Goal: Task Accomplishment & Management: Use online tool/utility

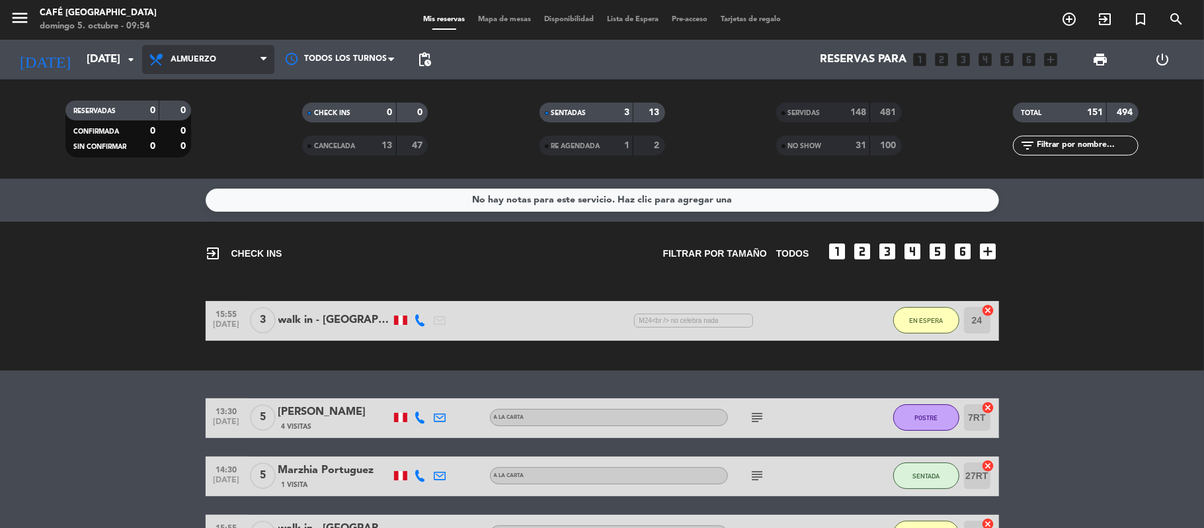
click at [218, 56] on span "Almuerzo" at bounding box center [208, 59] width 132 height 29
click at [268, 170] on div "menu Café [GEOGRAPHIC_DATA][PERSON_NAME] 5. octubre - 09:54 Mis reservas Mapa d…" at bounding box center [602, 89] width 1204 height 179
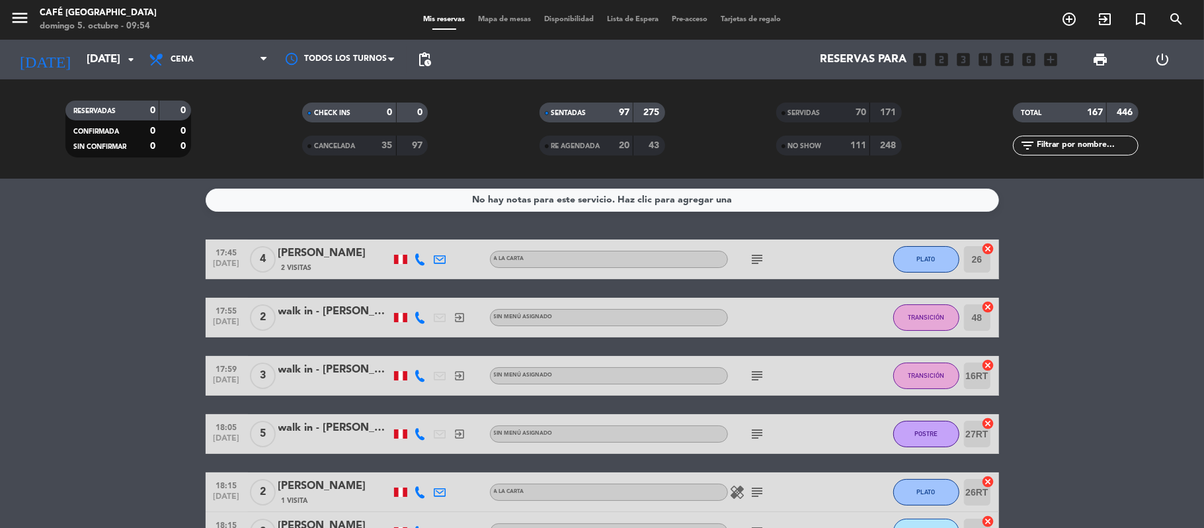
click at [837, 122] on div "SERVIDAS 70 171" at bounding box center [839, 112] width 126 height 20
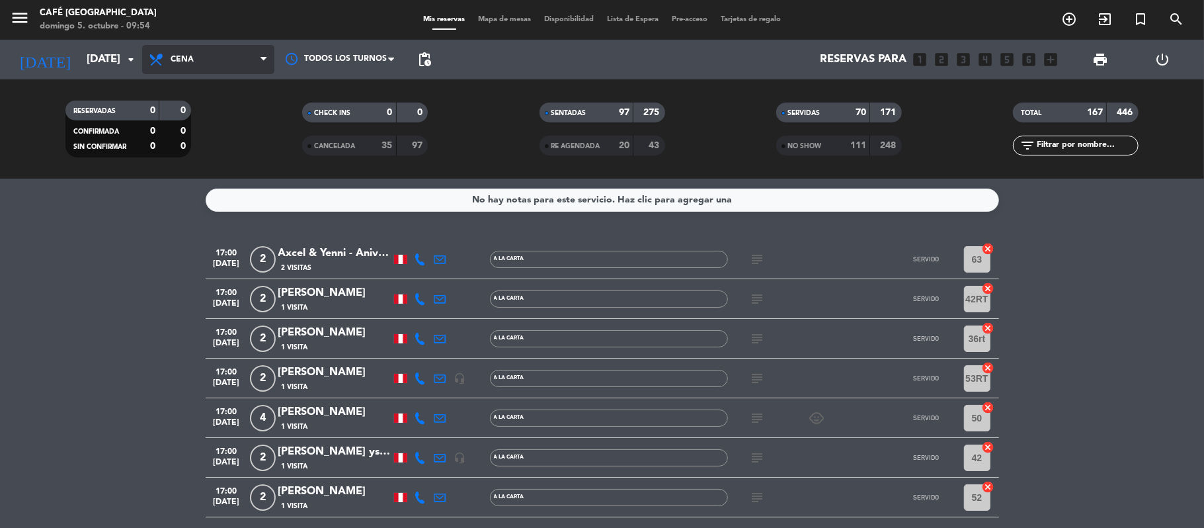
click at [198, 72] on span "Cena" at bounding box center [208, 59] width 132 height 29
click at [239, 145] on div "menu Café Museo [PERSON_NAME] 5. octubre - 09:54 Mis reservas Mapa de mesas Dis…" at bounding box center [602, 89] width 1204 height 179
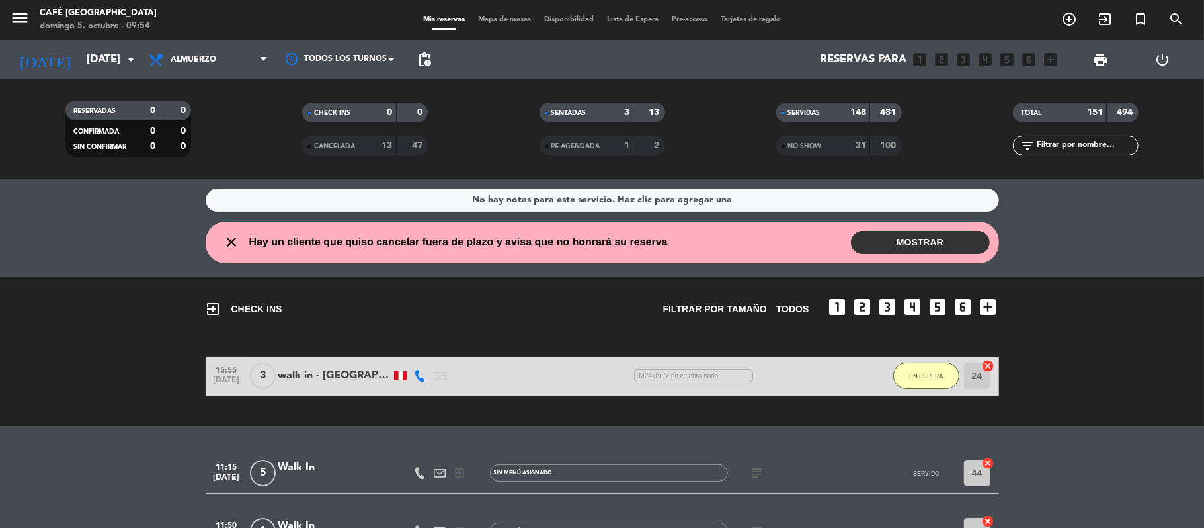
click at [1092, 152] on input "text" at bounding box center [1087, 145] width 102 height 15
click at [318, 477] on span "1 Visita" at bounding box center [305, 482] width 26 height 11
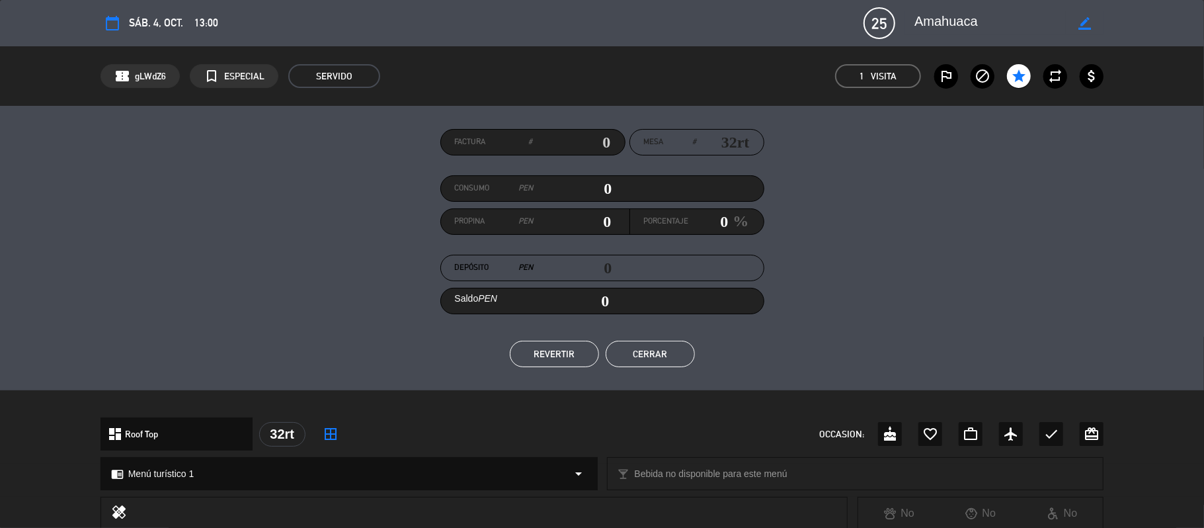
click at [426, 434] on div "dashboard Roof Top arrow_drop_down 32rt border_all OCCASION: cake favorite_bord…" at bounding box center [603, 433] width 1004 height 33
click at [665, 364] on button "Cerrar" at bounding box center [650, 354] width 89 height 26
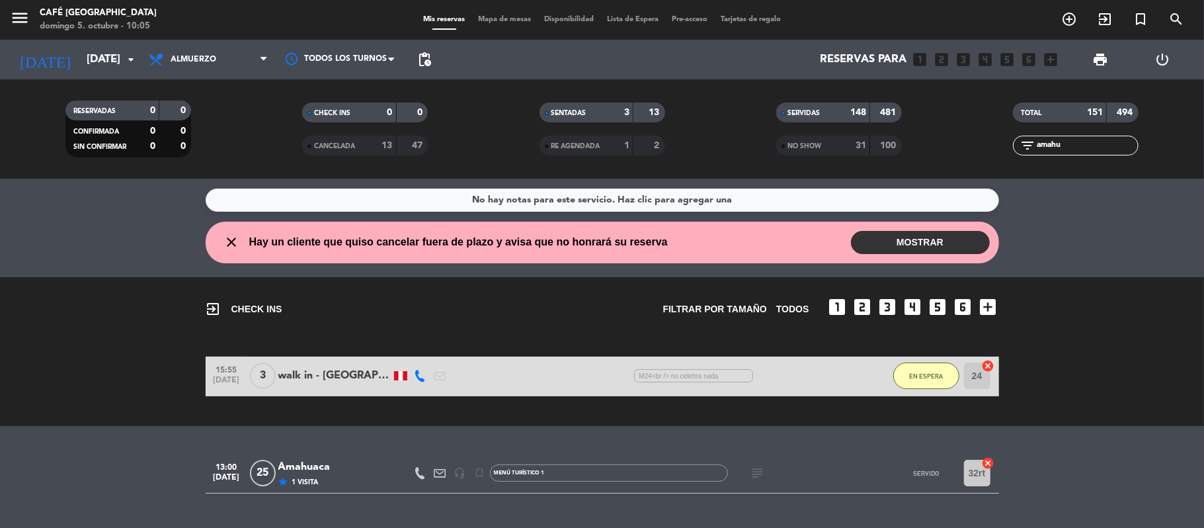
click at [1065, 138] on input "amahu" at bounding box center [1087, 145] width 102 height 15
type input "a"
click at [302, 470] on div "[PERSON_NAME]" at bounding box center [334, 466] width 112 height 17
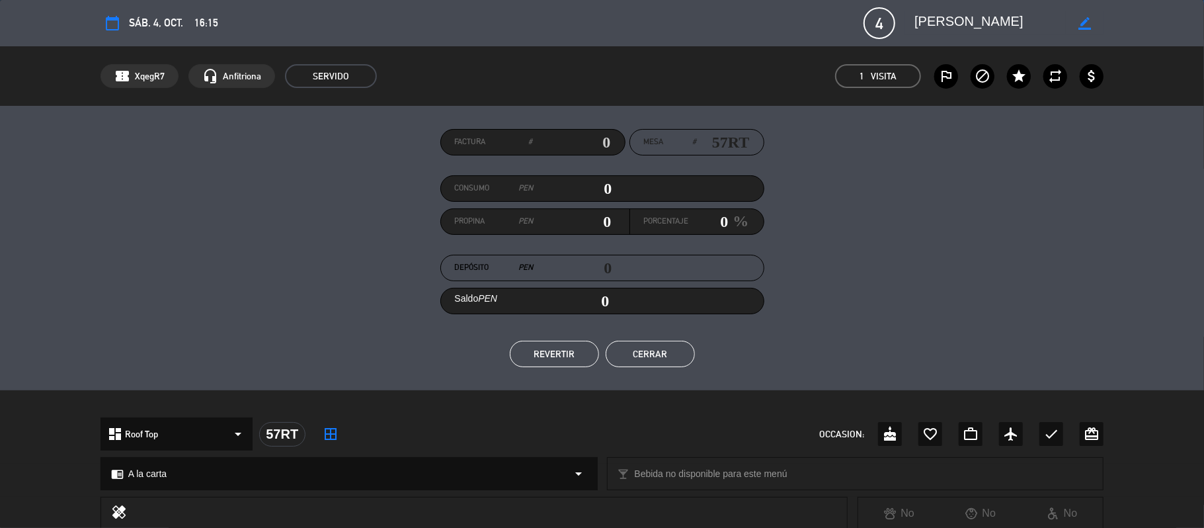
click at [1010, 252] on div "Factura # Mesa # 57RT Consumo PEN 0 Propina PEN 0 Porcentaje 0 % Depósito PEN 0…" at bounding box center [603, 248] width 1004 height 238
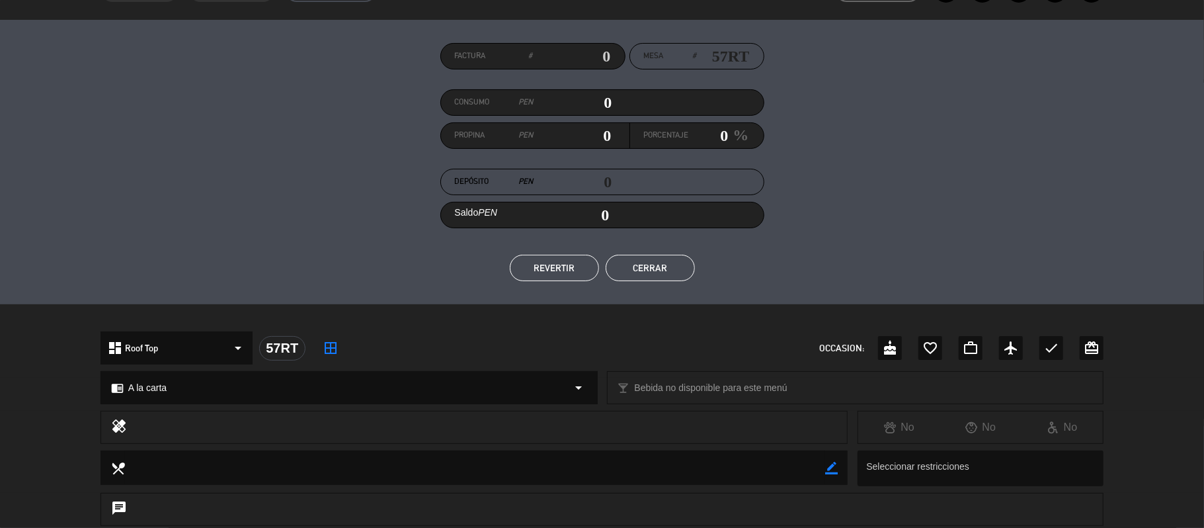
scroll to position [35, 0]
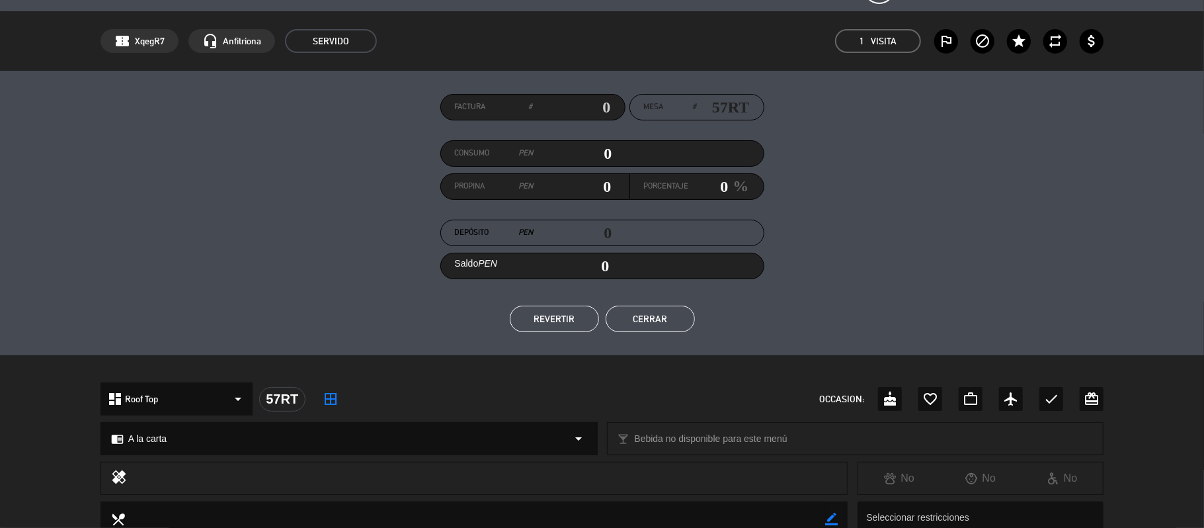
click at [678, 323] on button "Cerrar" at bounding box center [650, 319] width 89 height 26
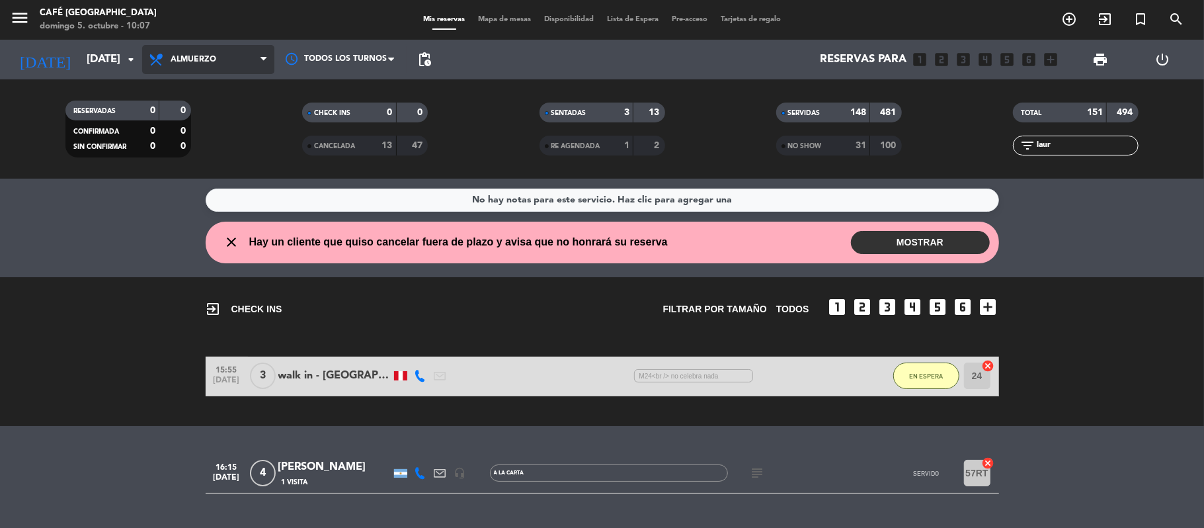
click at [258, 64] on span "Almuerzo" at bounding box center [208, 59] width 132 height 29
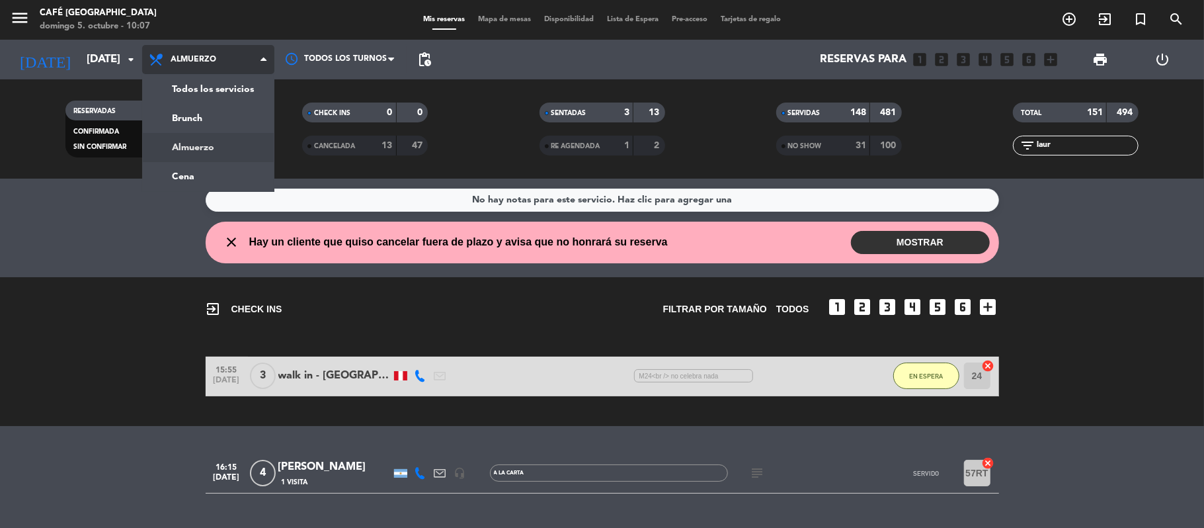
click at [221, 161] on div "menu Café Museo [PERSON_NAME] 5. octubre - 10:07 Mis reservas Mapa de mesas Dis…" at bounding box center [602, 89] width 1204 height 179
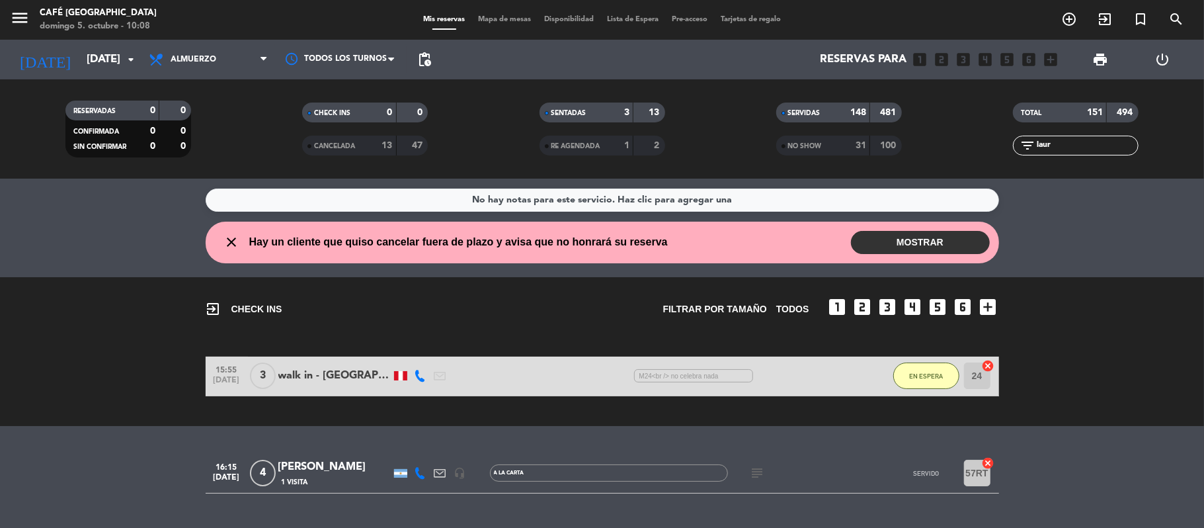
drag, startPoint x: 221, startPoint y: 161, endPoint x: 995, endPoint y: 276, distance: 782.9
click at [995, 276] on ng-component "menu Café [GEOGRAPHIC_DATA][PERSON_NAME] 5. octubre - 10:08 Mis reservas Mapa d…" at bounding box center [602, 264] width 1204 height 528
click at [1061, 143] on input "laur" at bounding box center [1087, 145] width 102 height 15
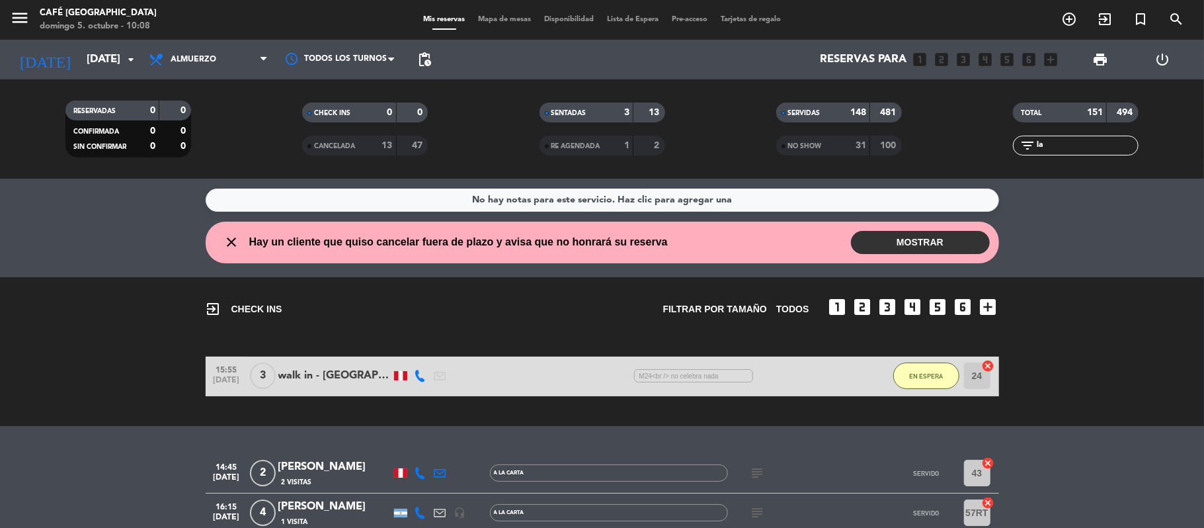
type input "l"
type input "s"
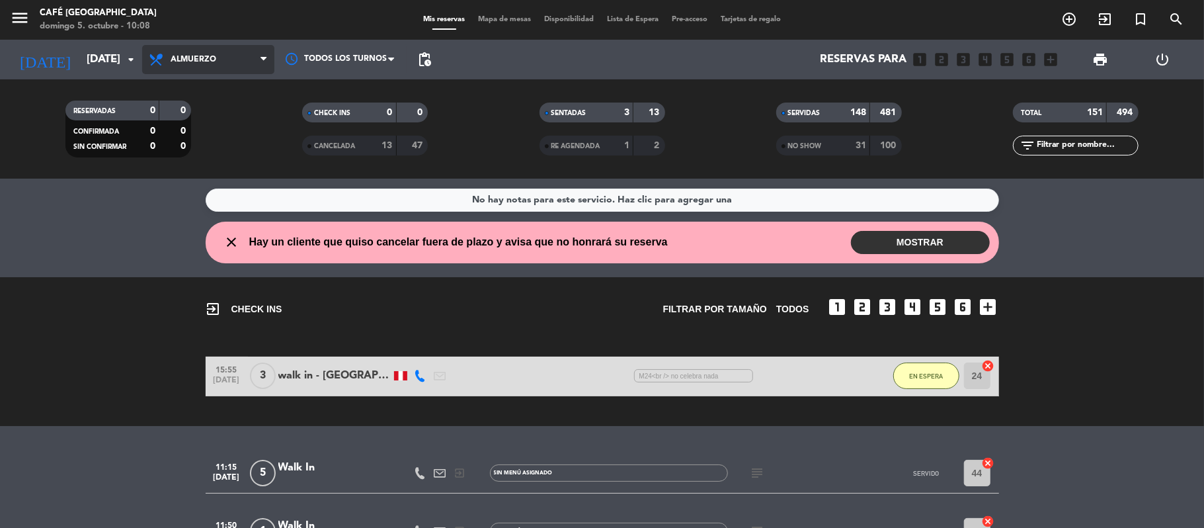
click at [227, 58] on span "Almuerzo" at bounding box center [208, 59] width 132 height 29
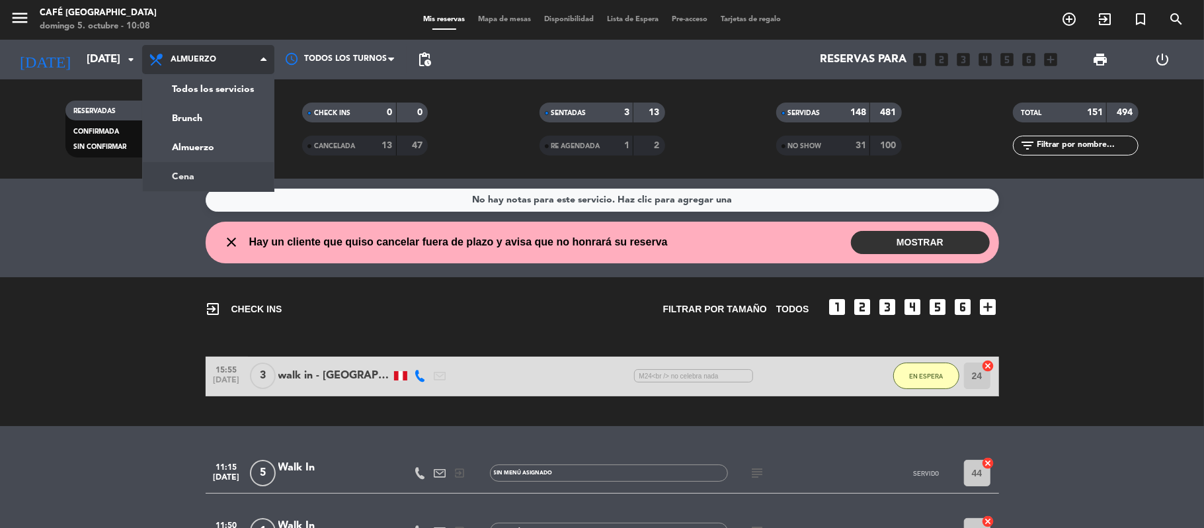
click at [224, 184] on ng-component "menu Café [GEOGRAPHIC_DATA][PERSON_NAME] 5. octubre - 10:08 Mis reservas Mapa d…" at bounding box center [602, 264] width 1204 height 528
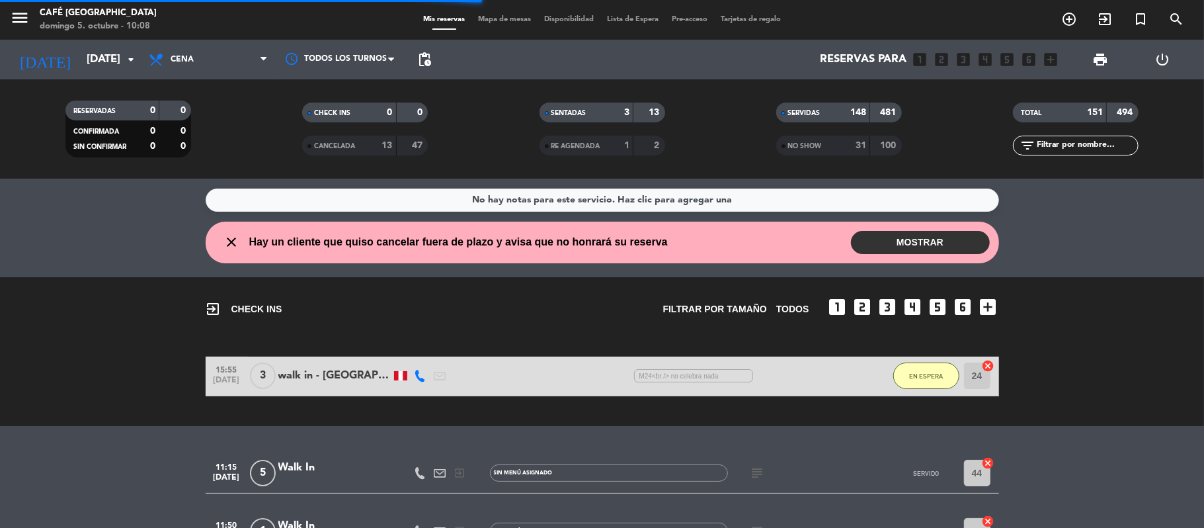
click at [1069, 147] on input "text" at bounding box center [1087, 145] width 102 height 15
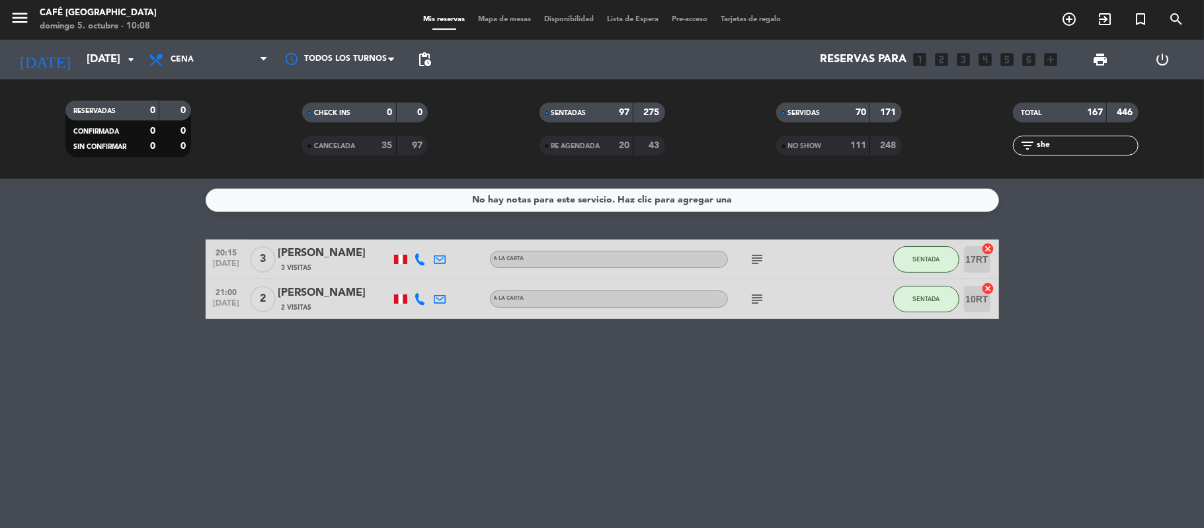
type input "she"
